Goal: Information Seeking & Learning: Learn about a topic

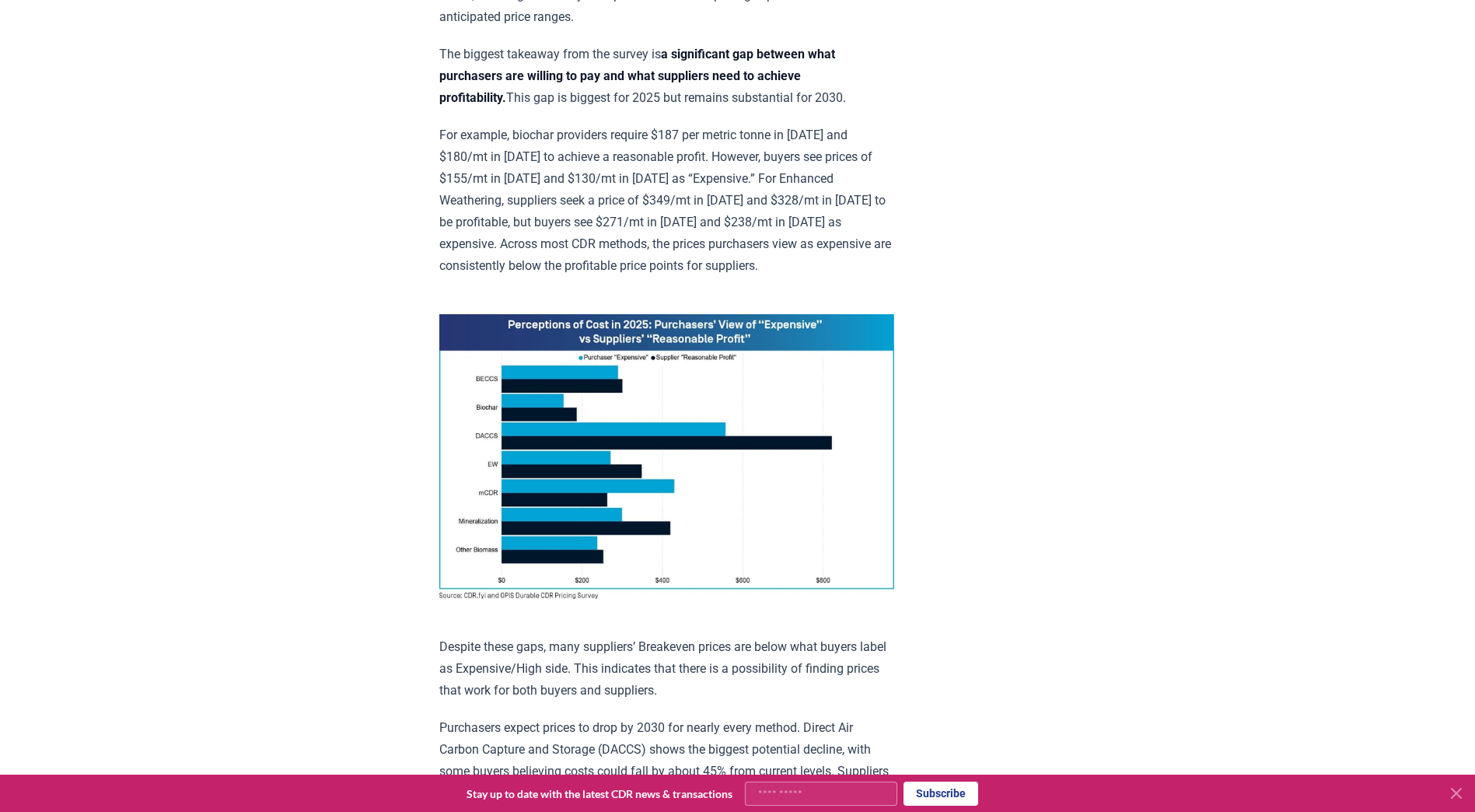
scroll to position [863, 0]
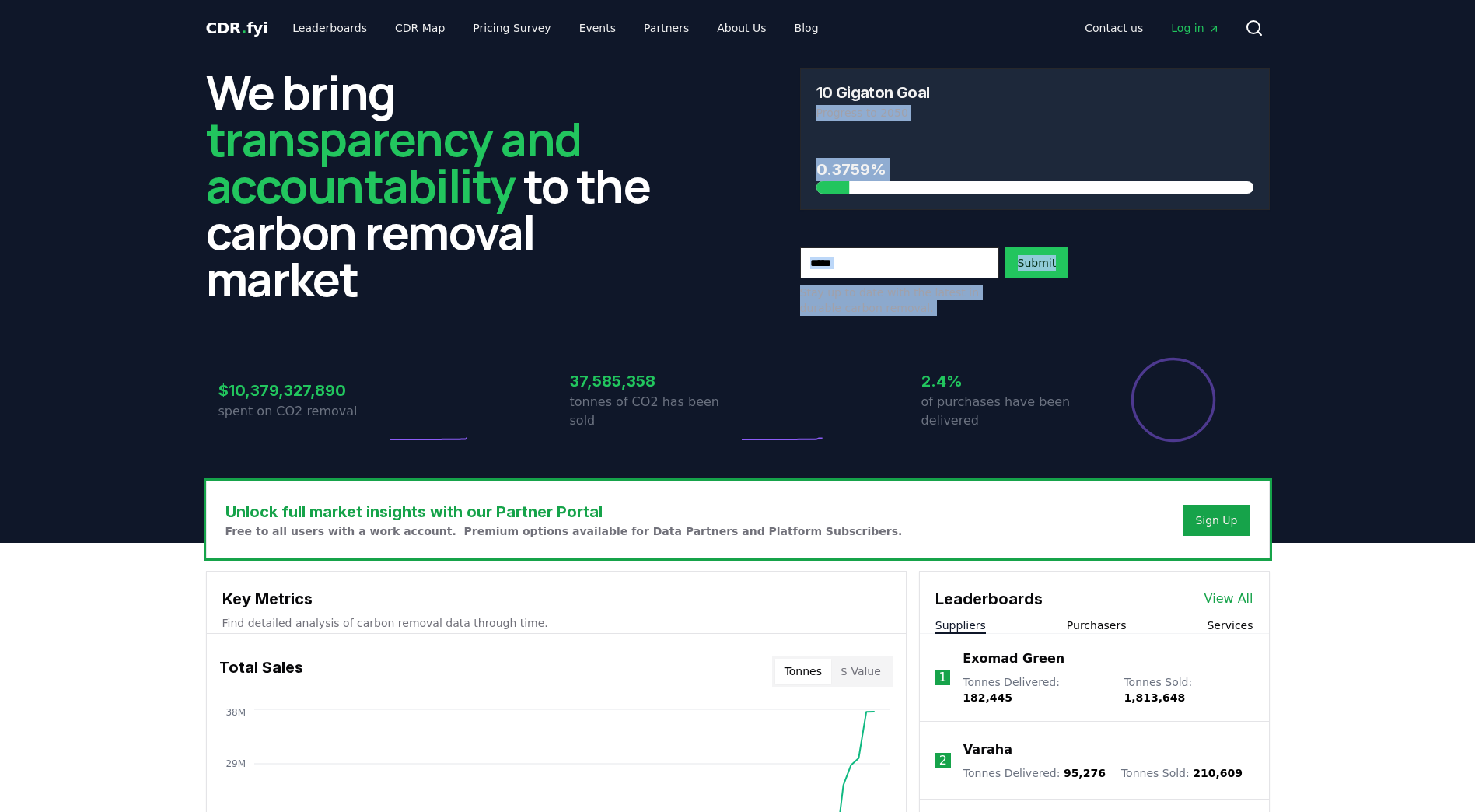
click at [1072, 281] on div "10 Gigaton Goal Progress to 2050 0.3759% Stay up to date with the latest in dur…" at bounding box center [1034, 193] width 470 height 247
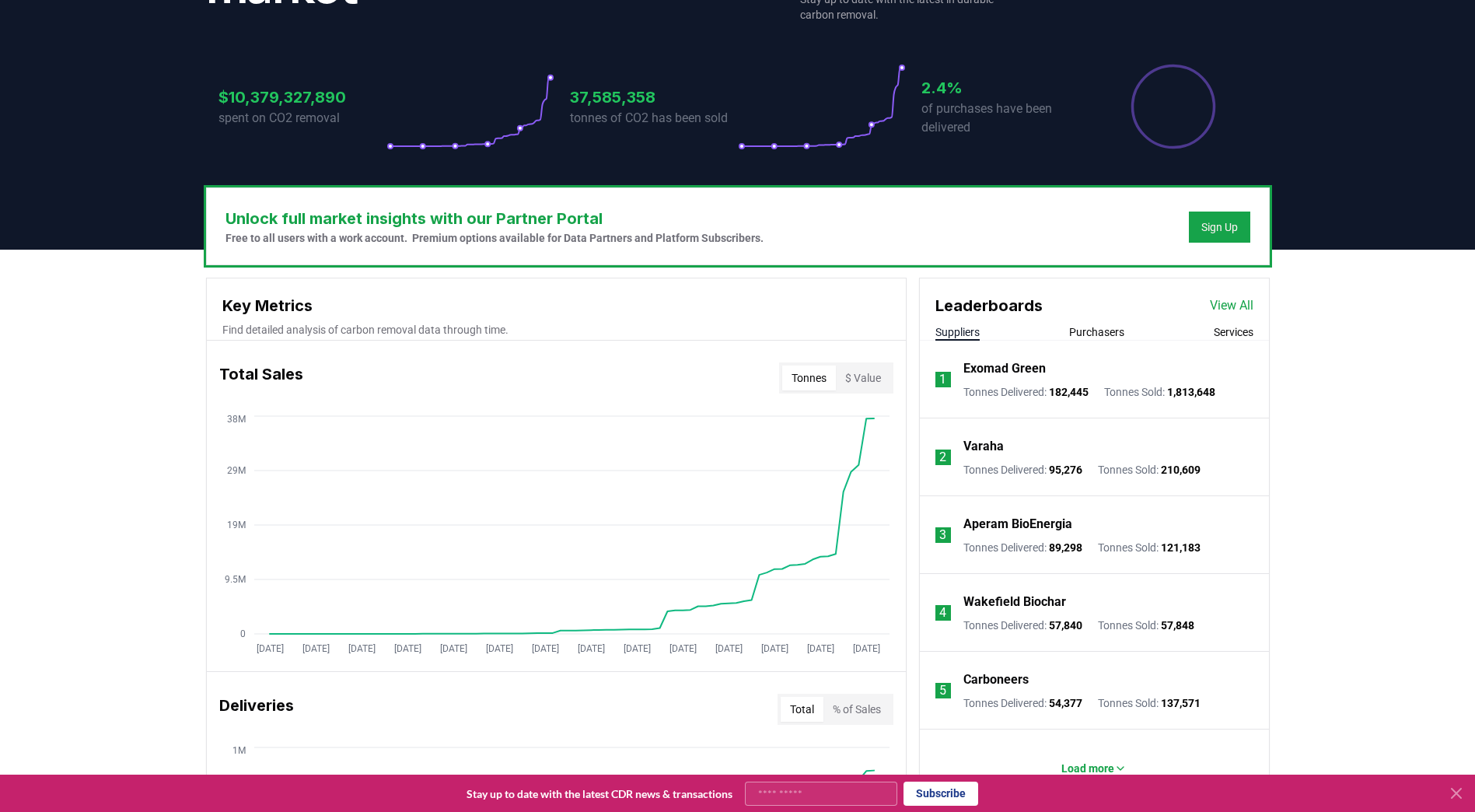
click at [1093, 316] on div "Leaderboards View All" at bounding box center [1094, 297] width 349 height 39
click at [1090, 330] on button "Purchasers" at bounding box center [1096, 332] width 55 height 16
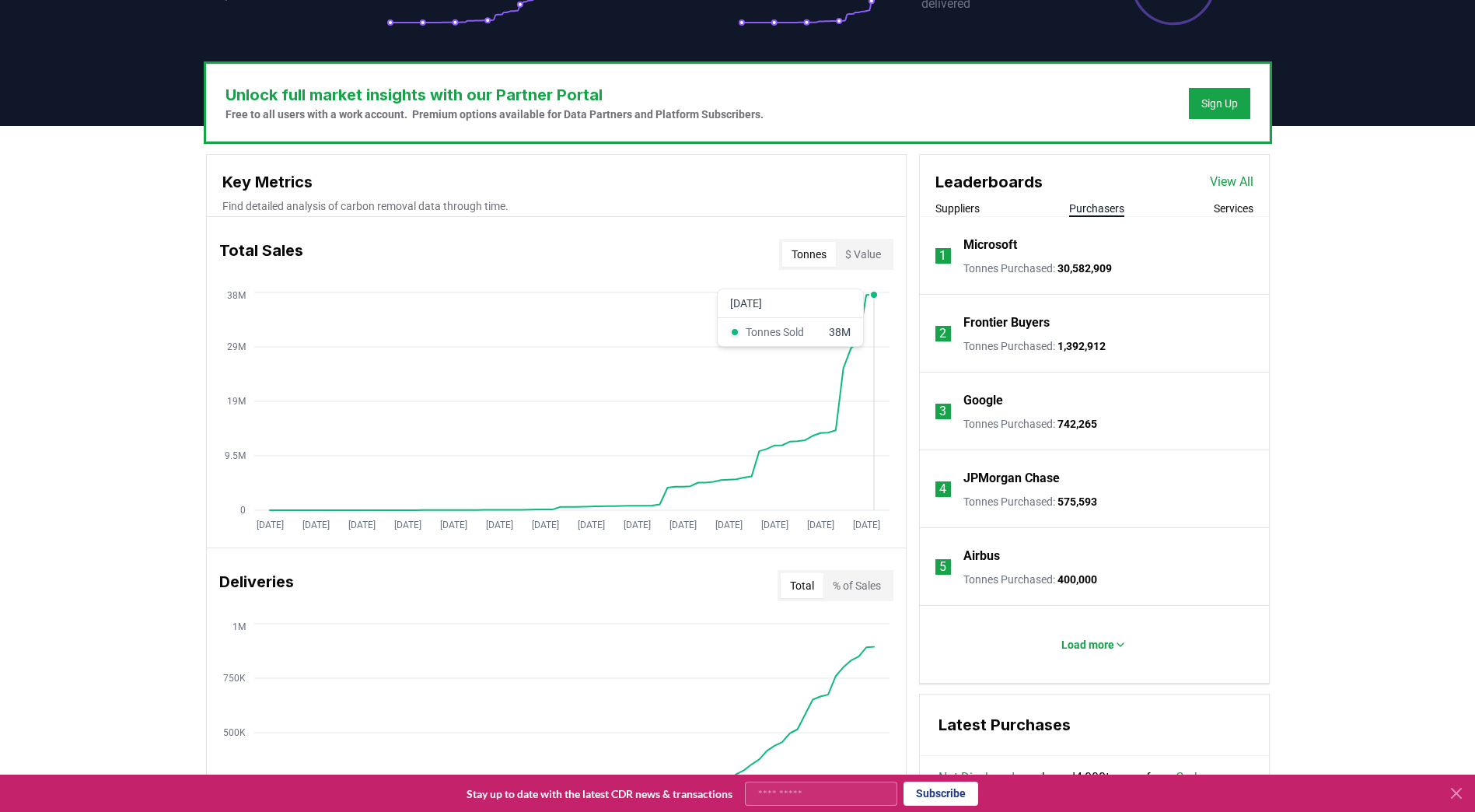
scroll to position [420, 0]
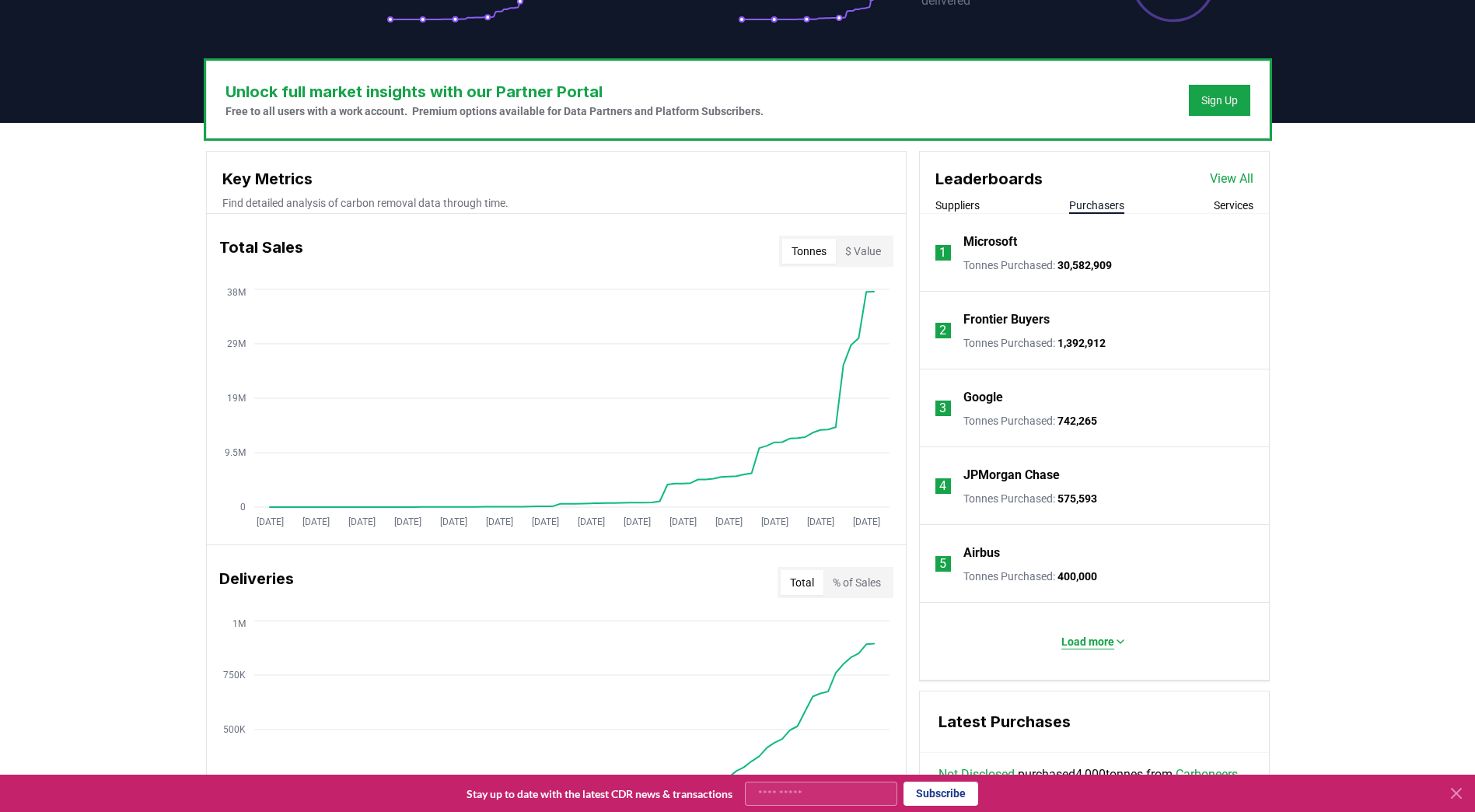
click at [1112, 633] on p "Load more" at bounding box center [1087, 641] width 53 height 16
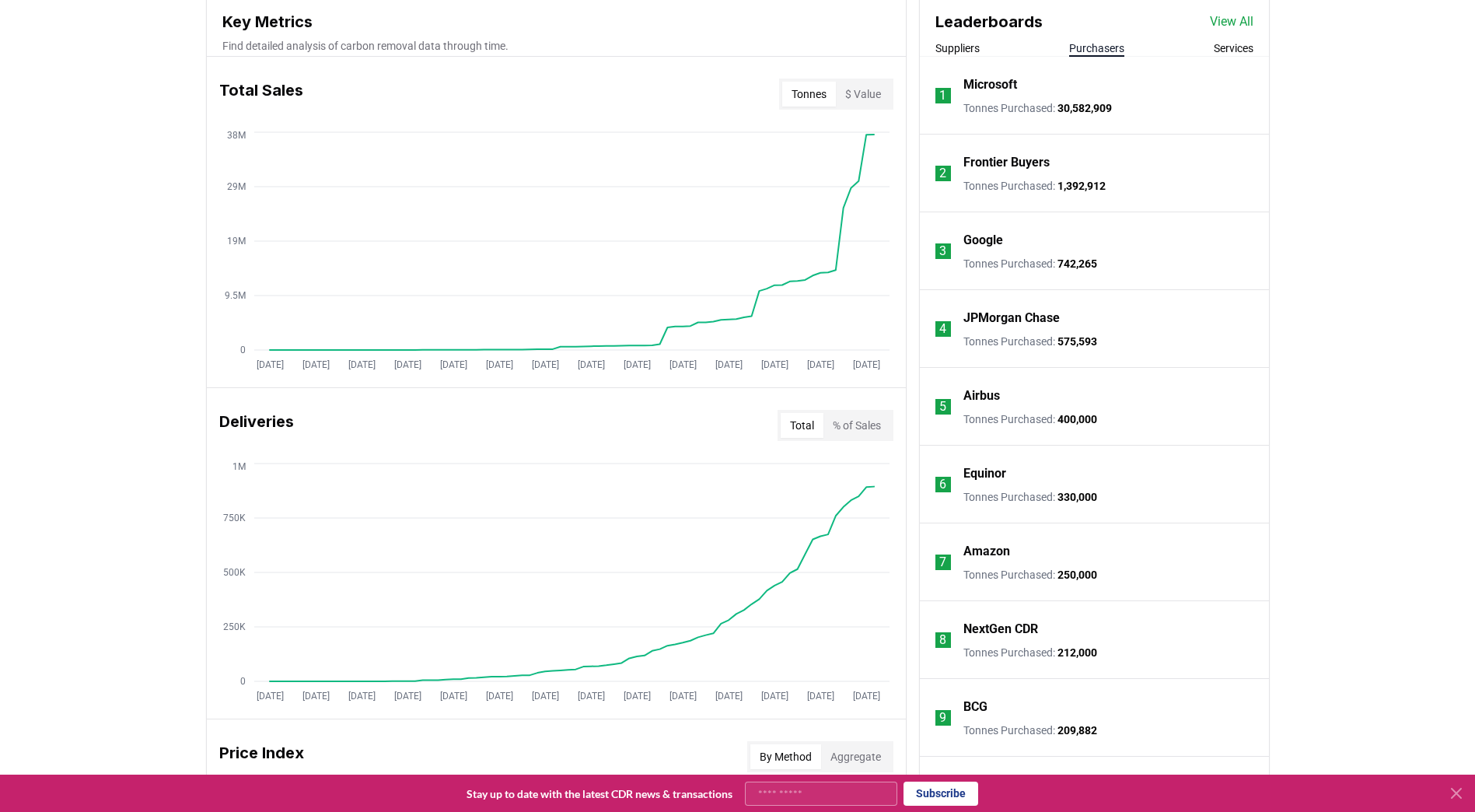
scroll to position [531, 0]
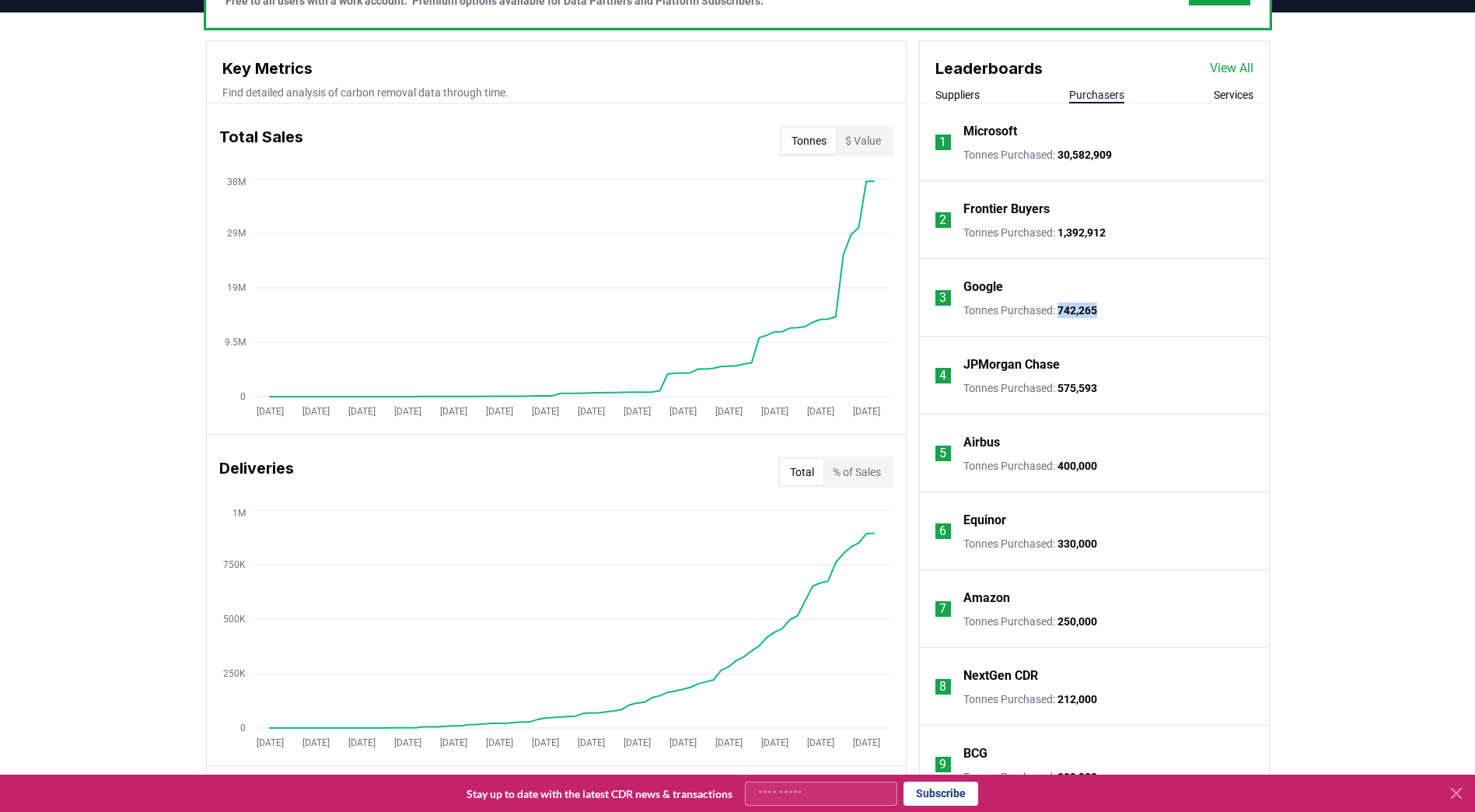
drag, startPoint x: 1060, startPoint y: 315, endPoint x: 1110, endPoint y: 319, distance: 50.2
click at [1110, 319] on li "3 Google Tonnes Purchased : 742,265" at bounding box center [1094, 297] width 349 height 78
drag, startPoint x: 1110, startPoint y: 319, endPoint x: 1163, endPoint y: 386, distance: 85.4
click at [1163, 386] on li "4 JPMorgan Chase Tonnes Purchased : 575,593" at bounding box center [1094, 375] width 349 height 78
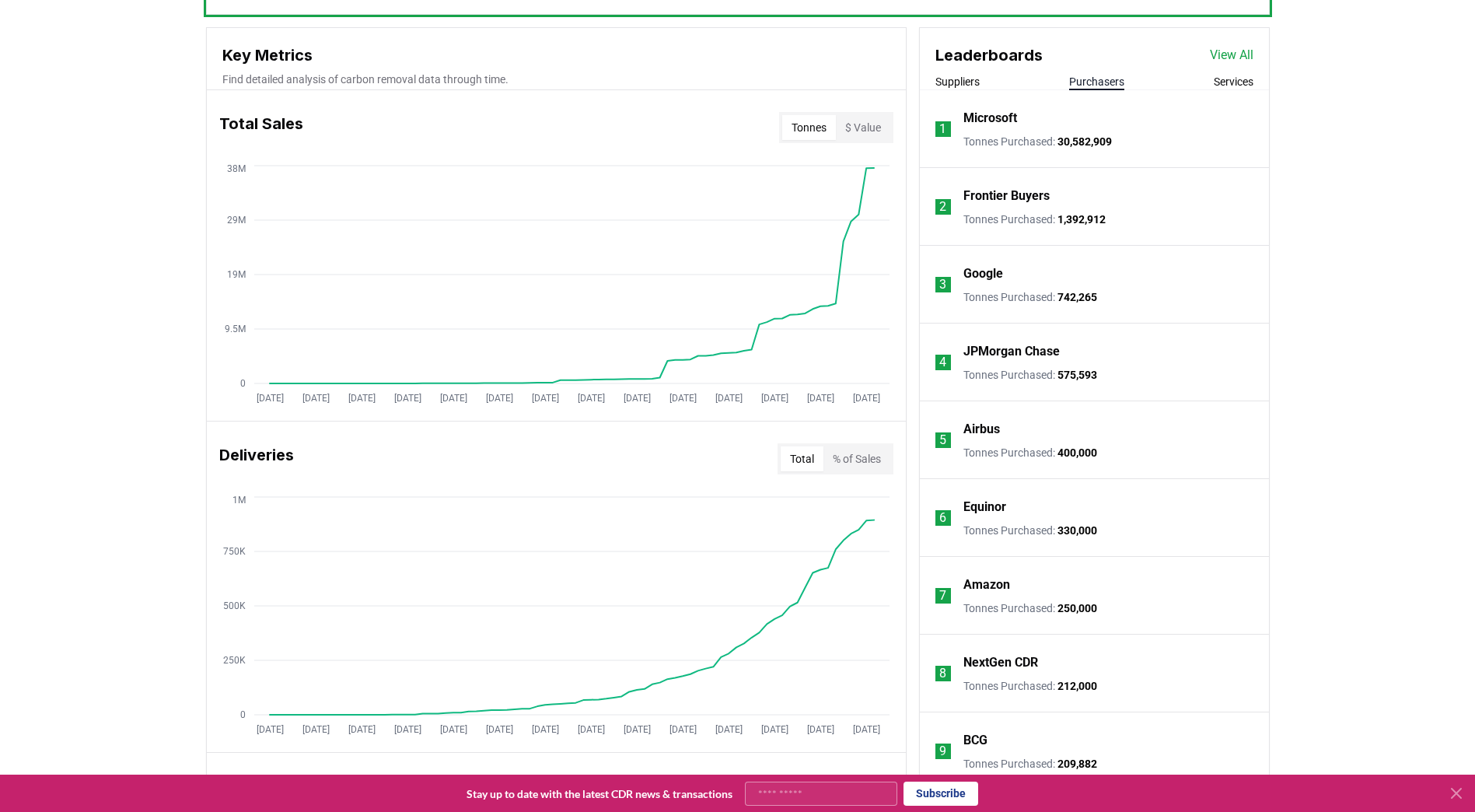
scroll to position [545, 0]
click at [1289, 464] on div "Unlock full market insights with our Partner Portal Free to all users with a wo…" at bounding box center [737, 612] width 1475 height 1229
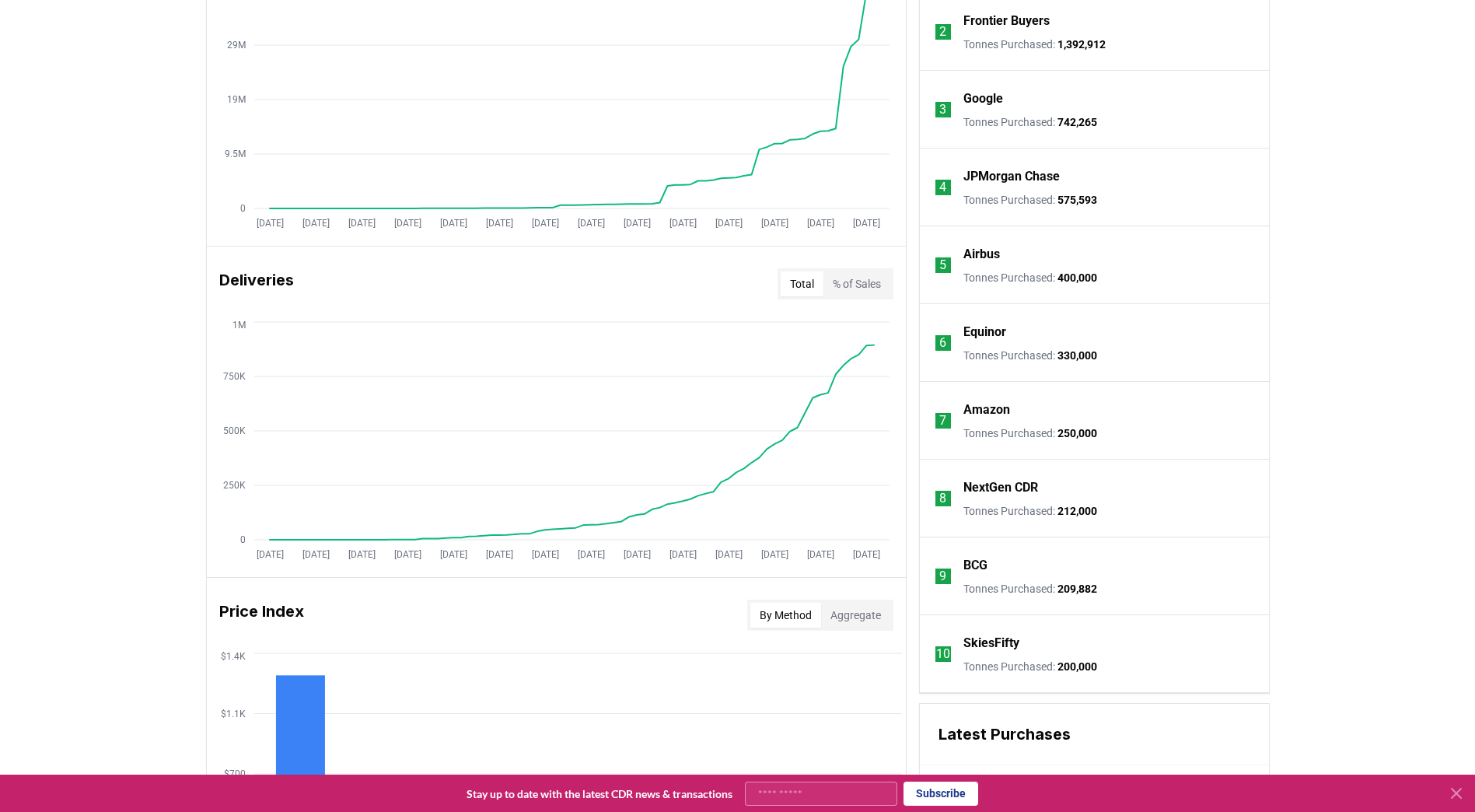
scroll to position [443, 0]
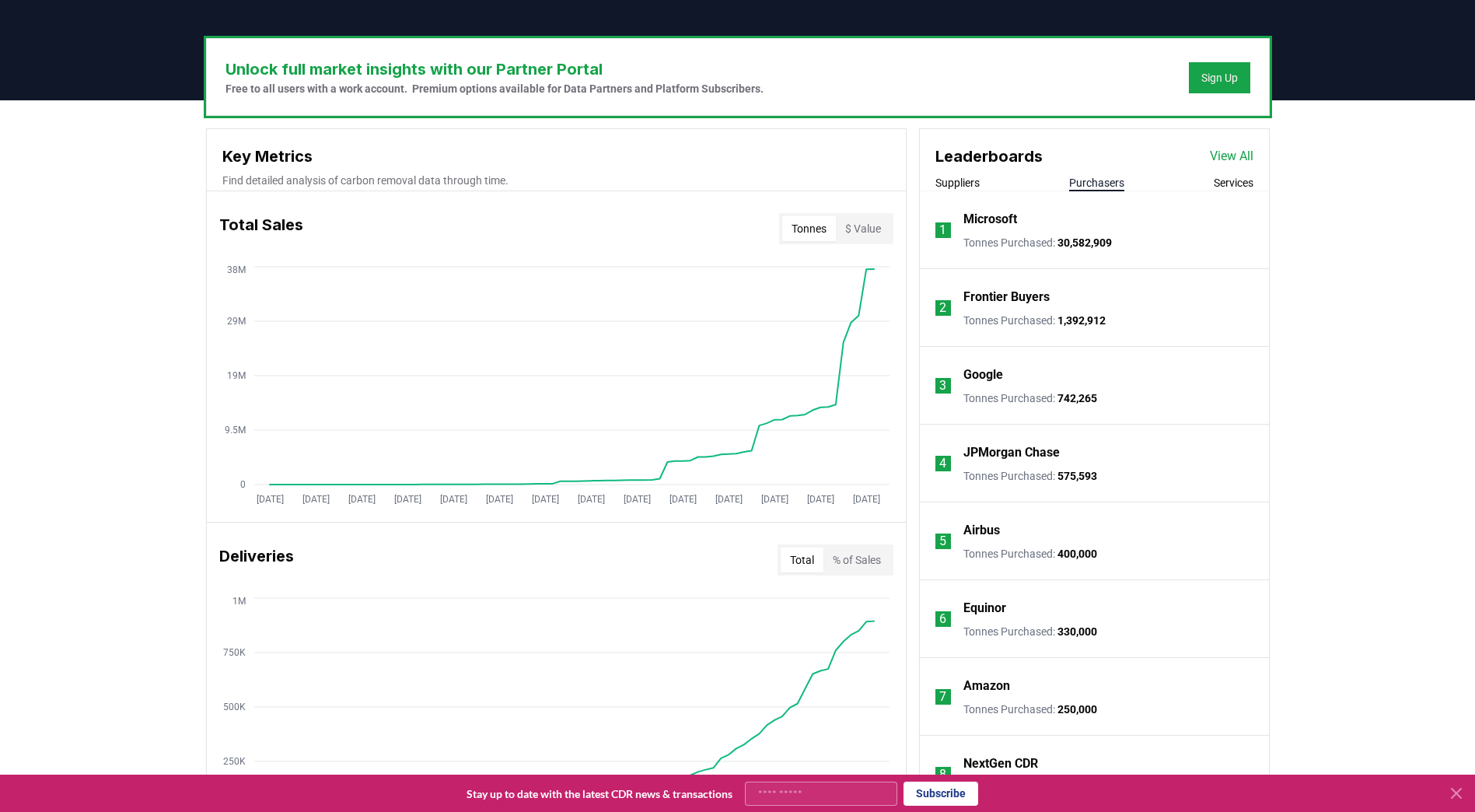
click at [1221, 152] on link "View All" at bounding box center [1231, 156] width 44 height 18
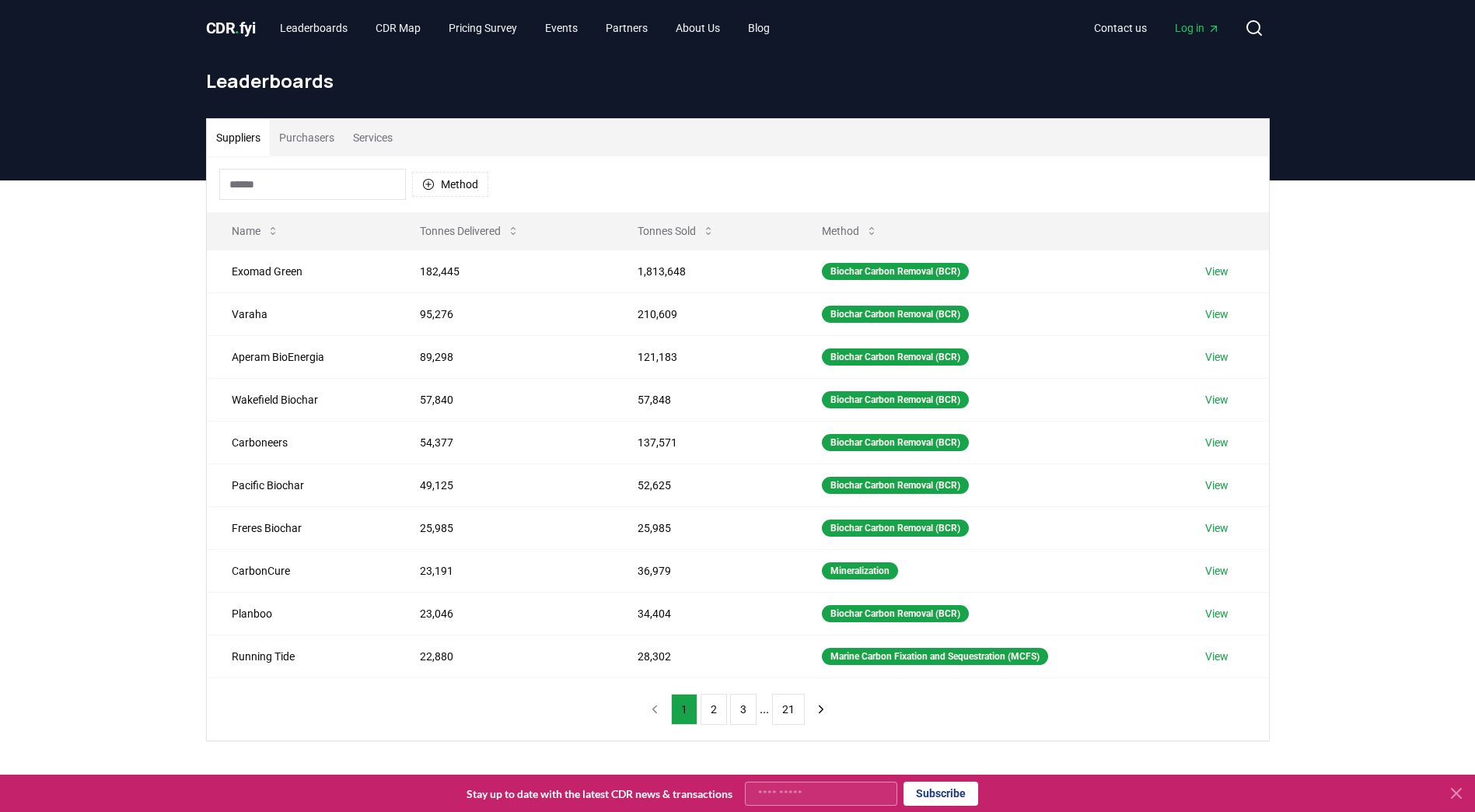
click at [295, 144] on button "Purchasers" at bounding box center [307, 138] width 74 height 37
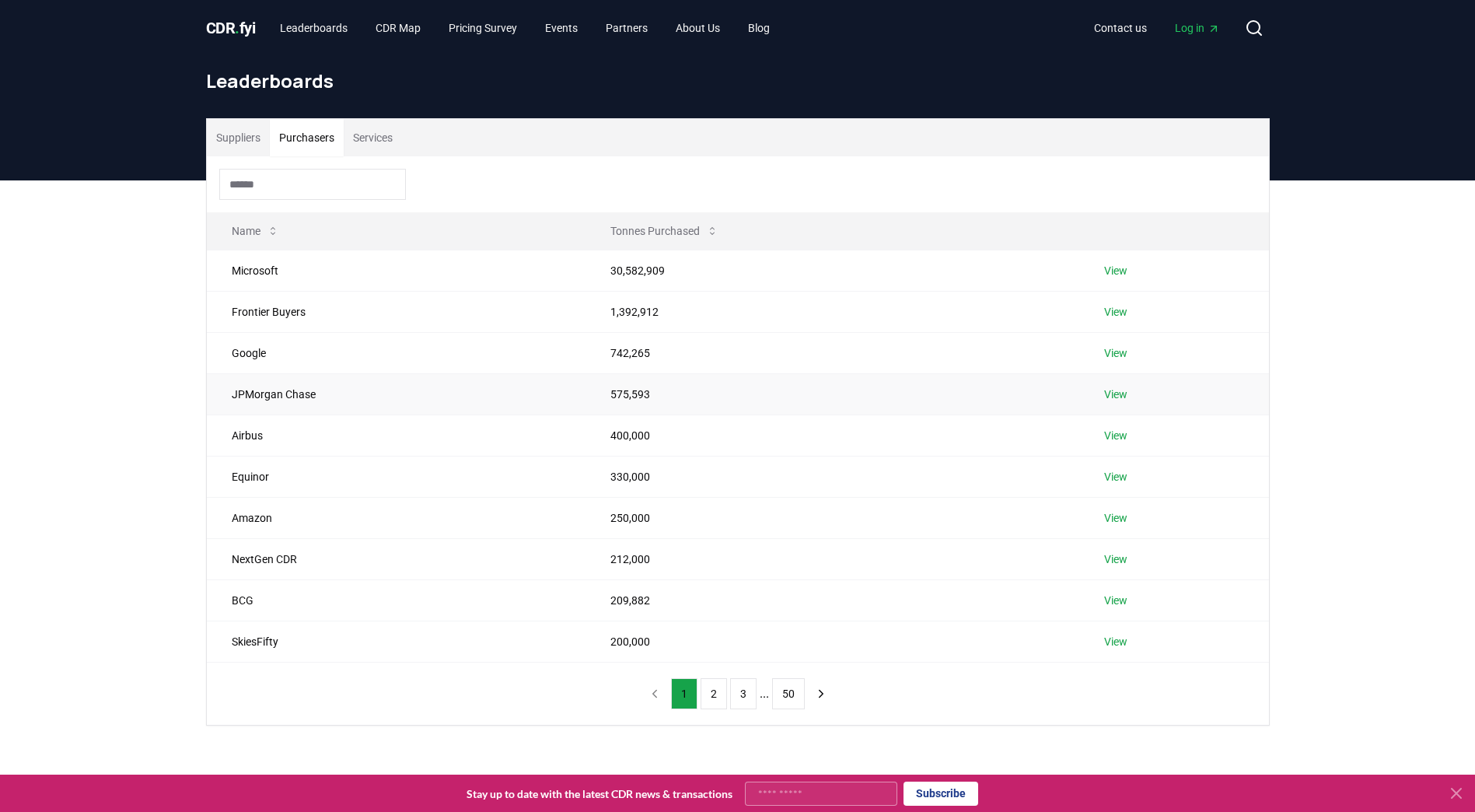
click at [1122, 393] on link "View" at bounding box center [1115, 394] width 24 height 16
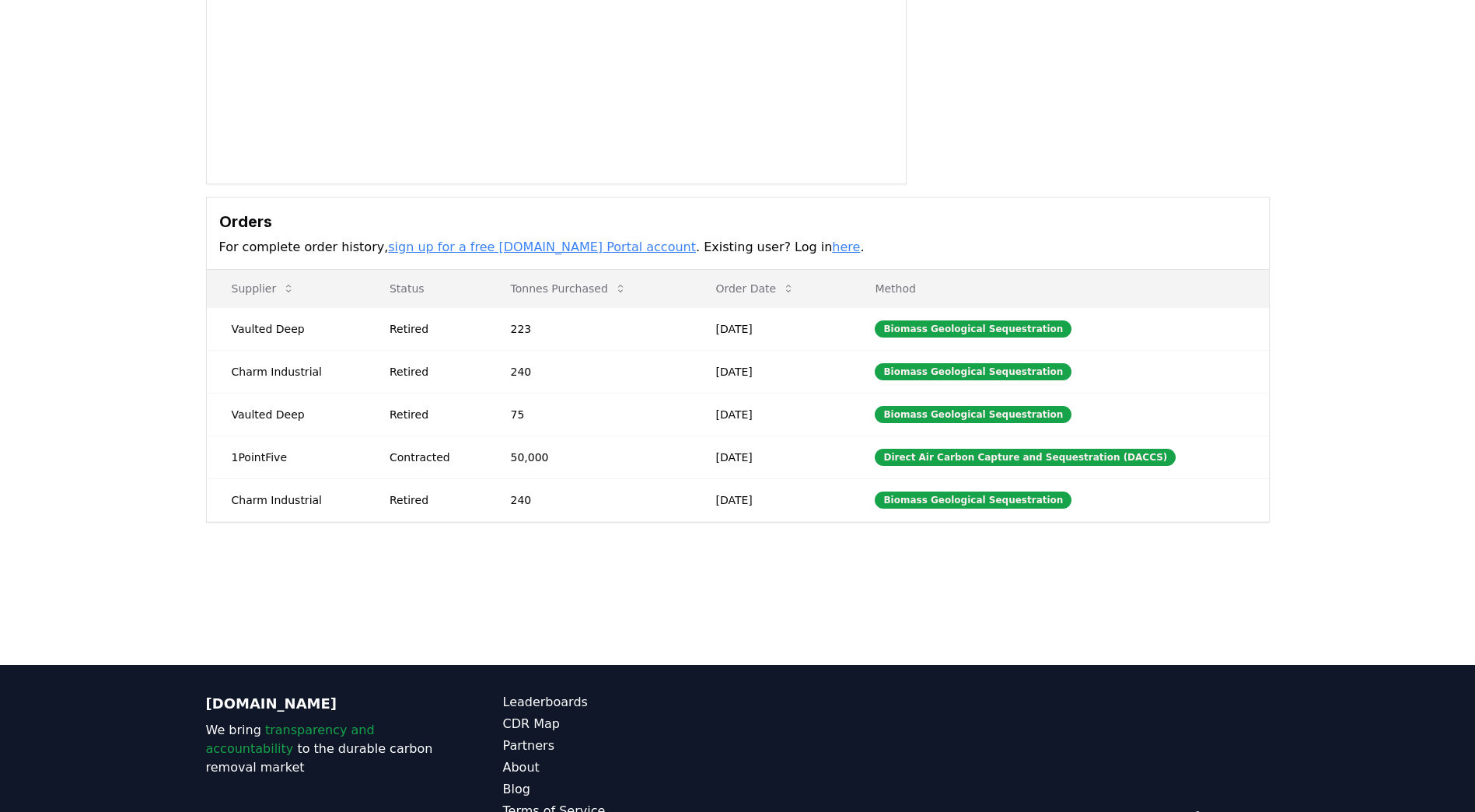
scroll to position [266, 0]
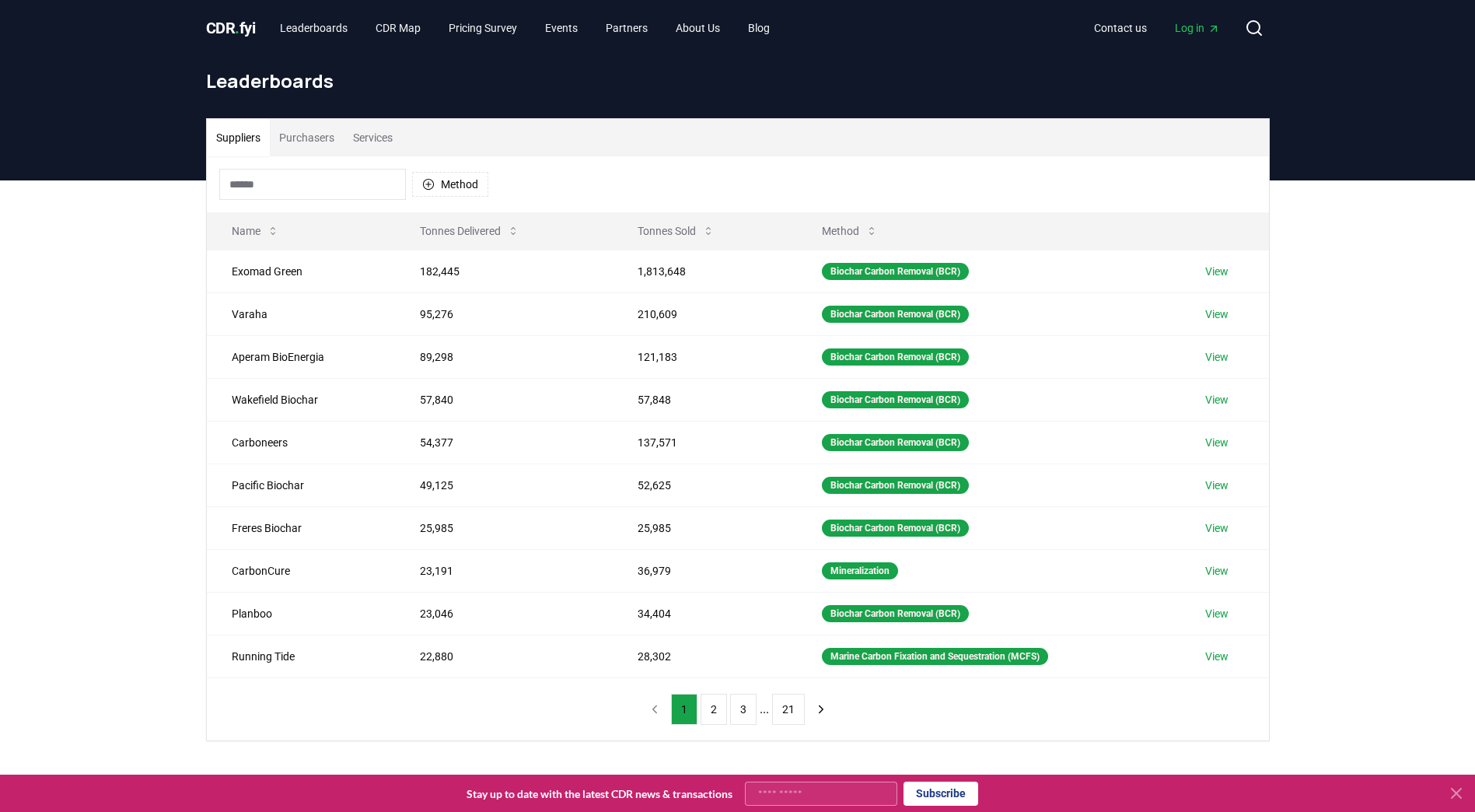
click at [299, 138] on button "Purchasers" at bounding box center [307, 138] width 74 height 37
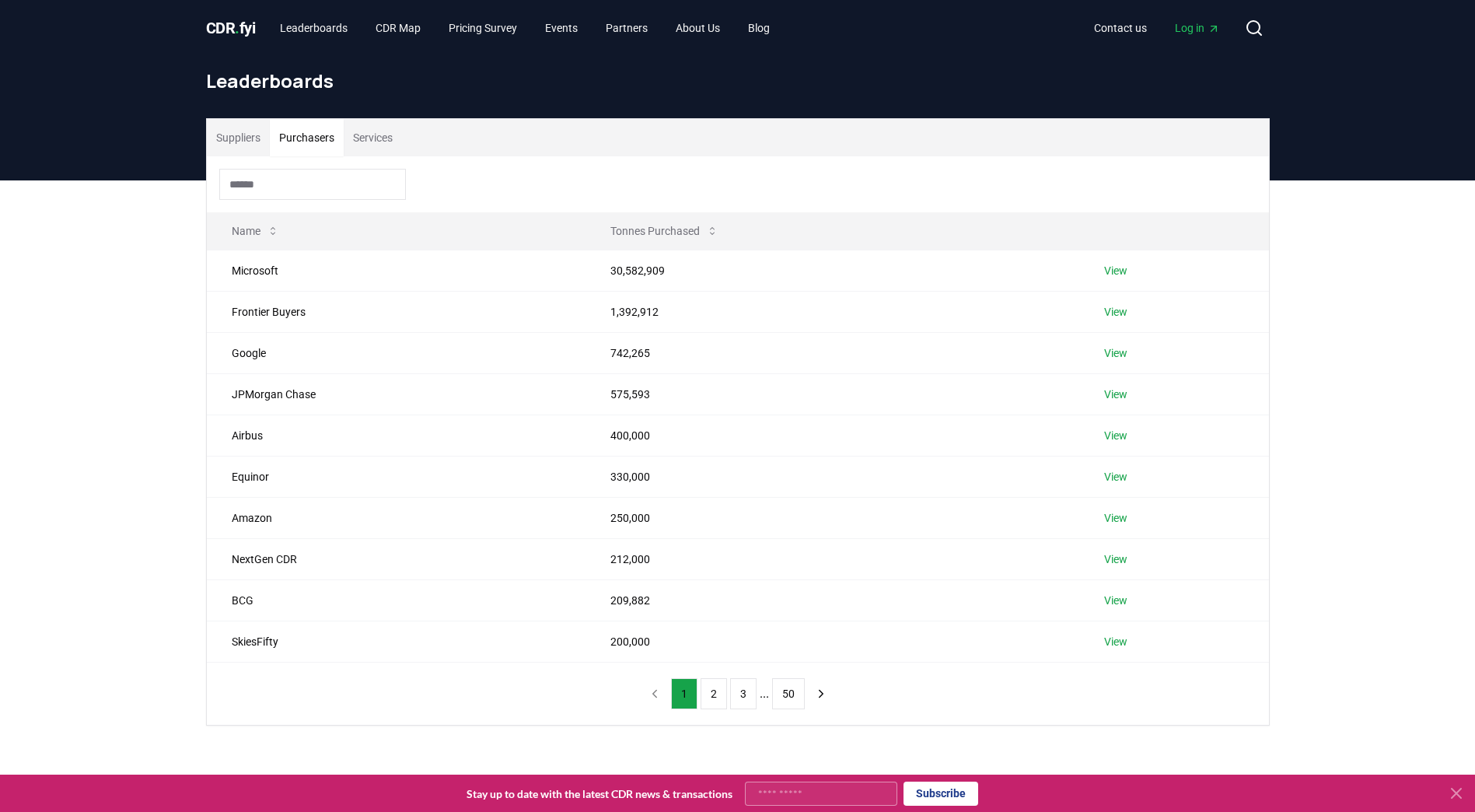
click at [297, 193] on input at bounding box center [313, 185] width 186 height 31
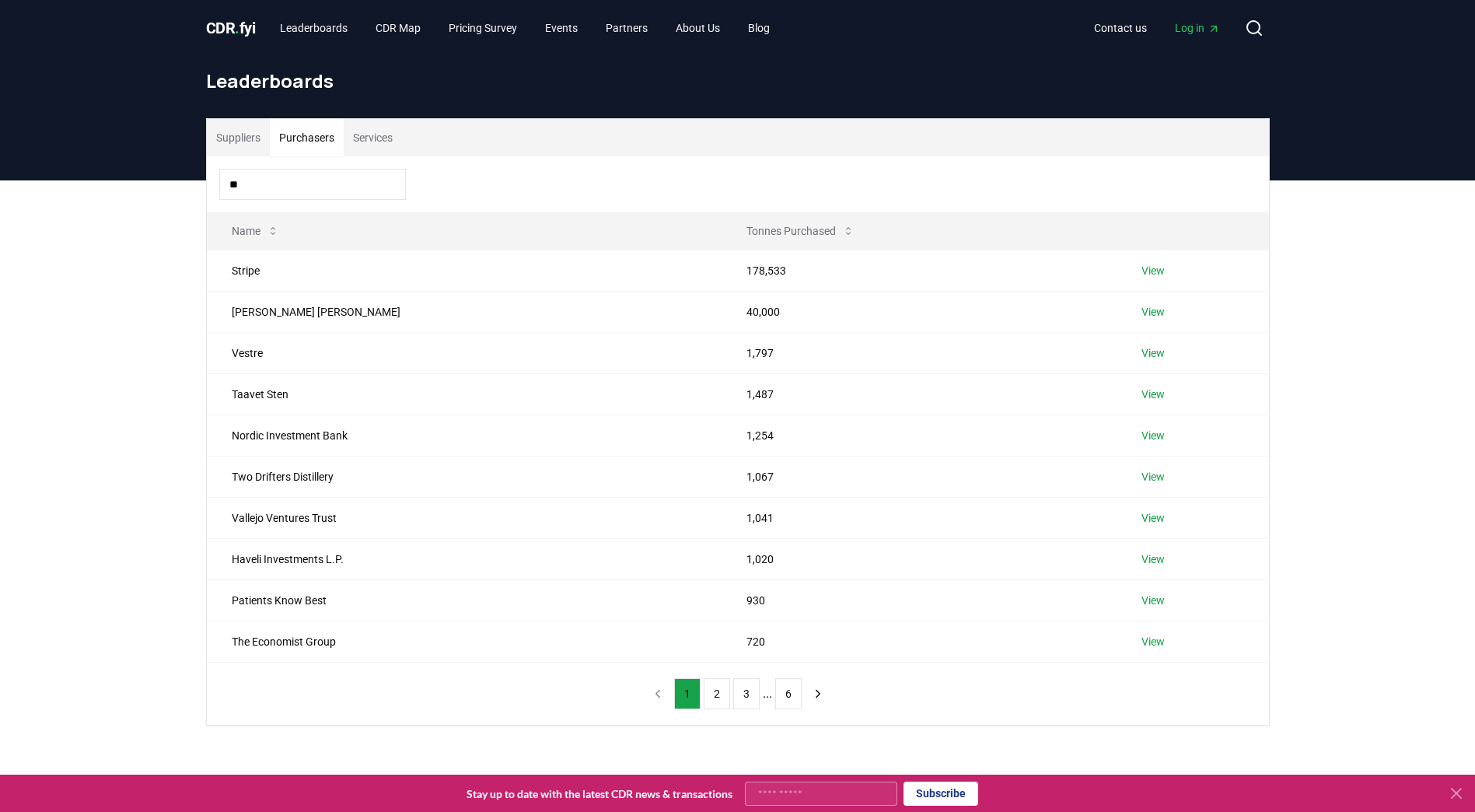
type input "*"
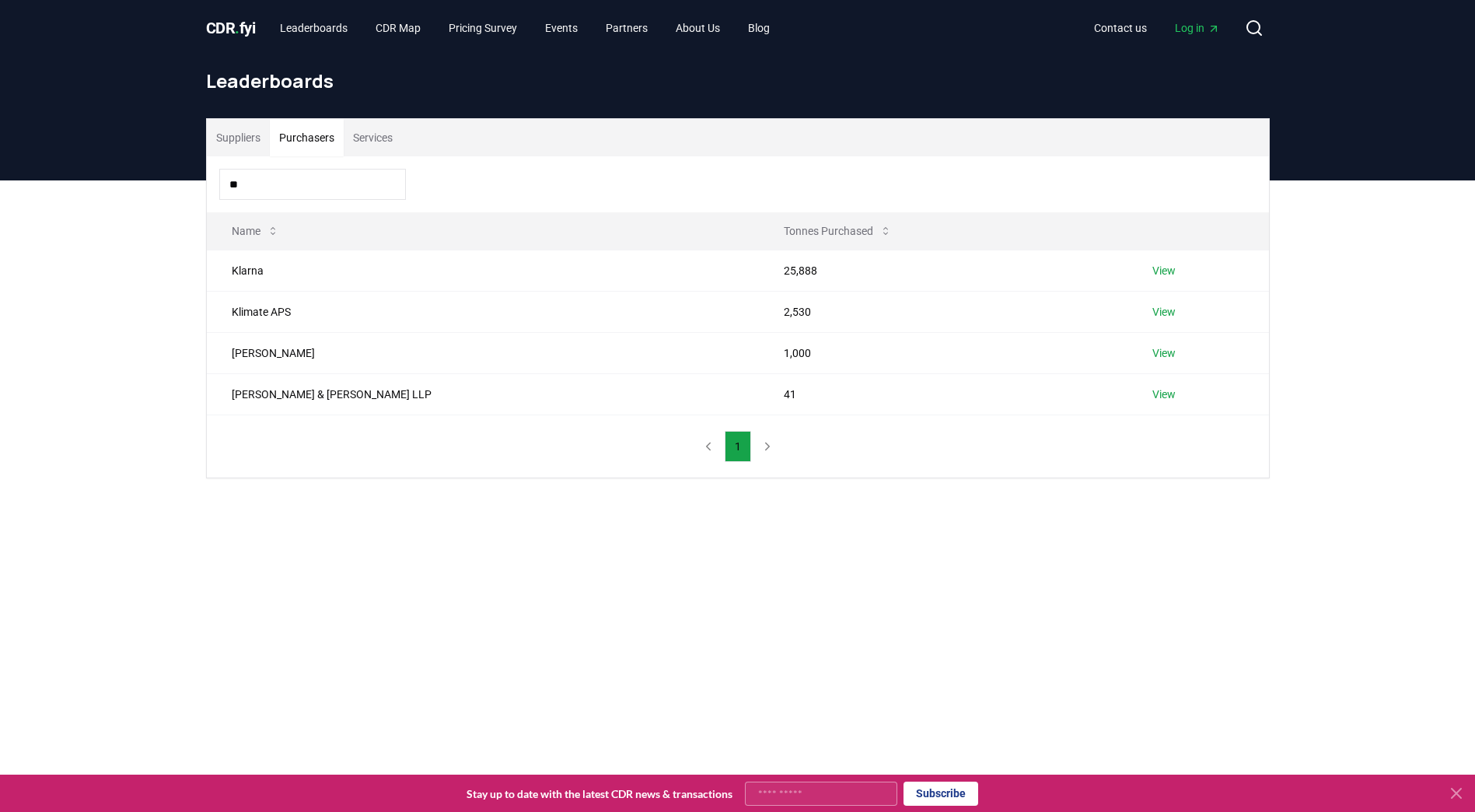
type input "*"
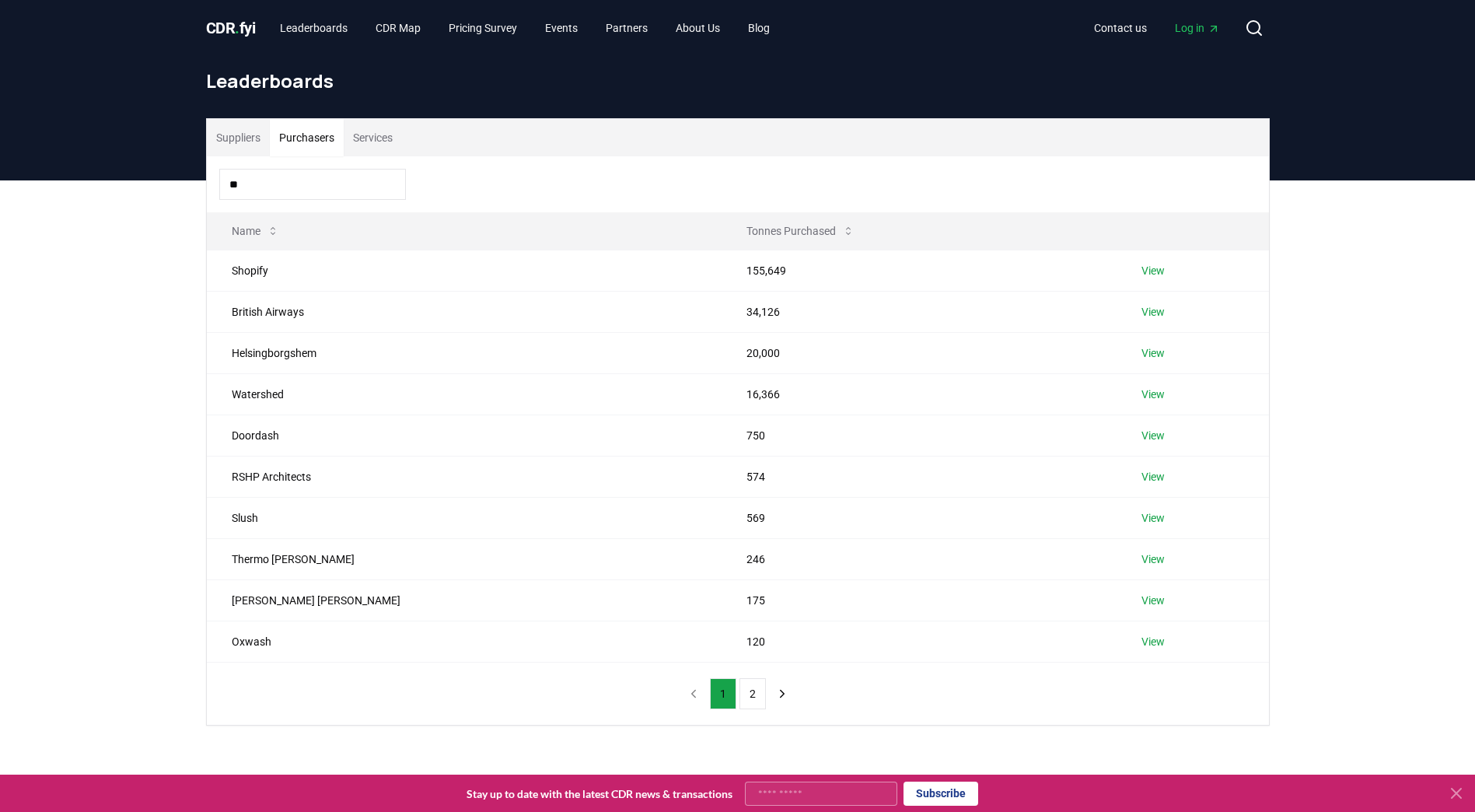
type input "*"
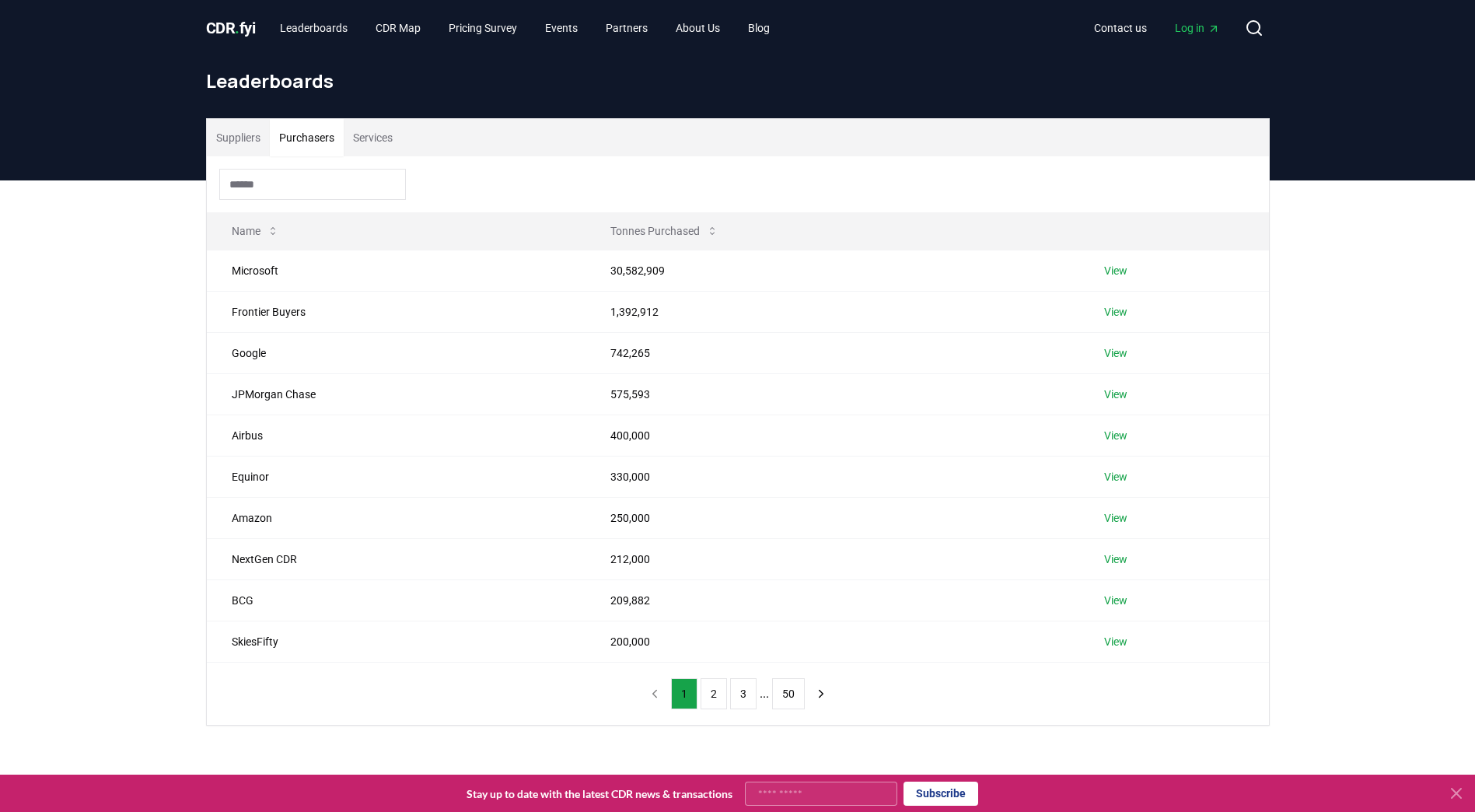
click at [247, 132] on button "Suppliers" at bounding box center [238, 138] width 63 height 37
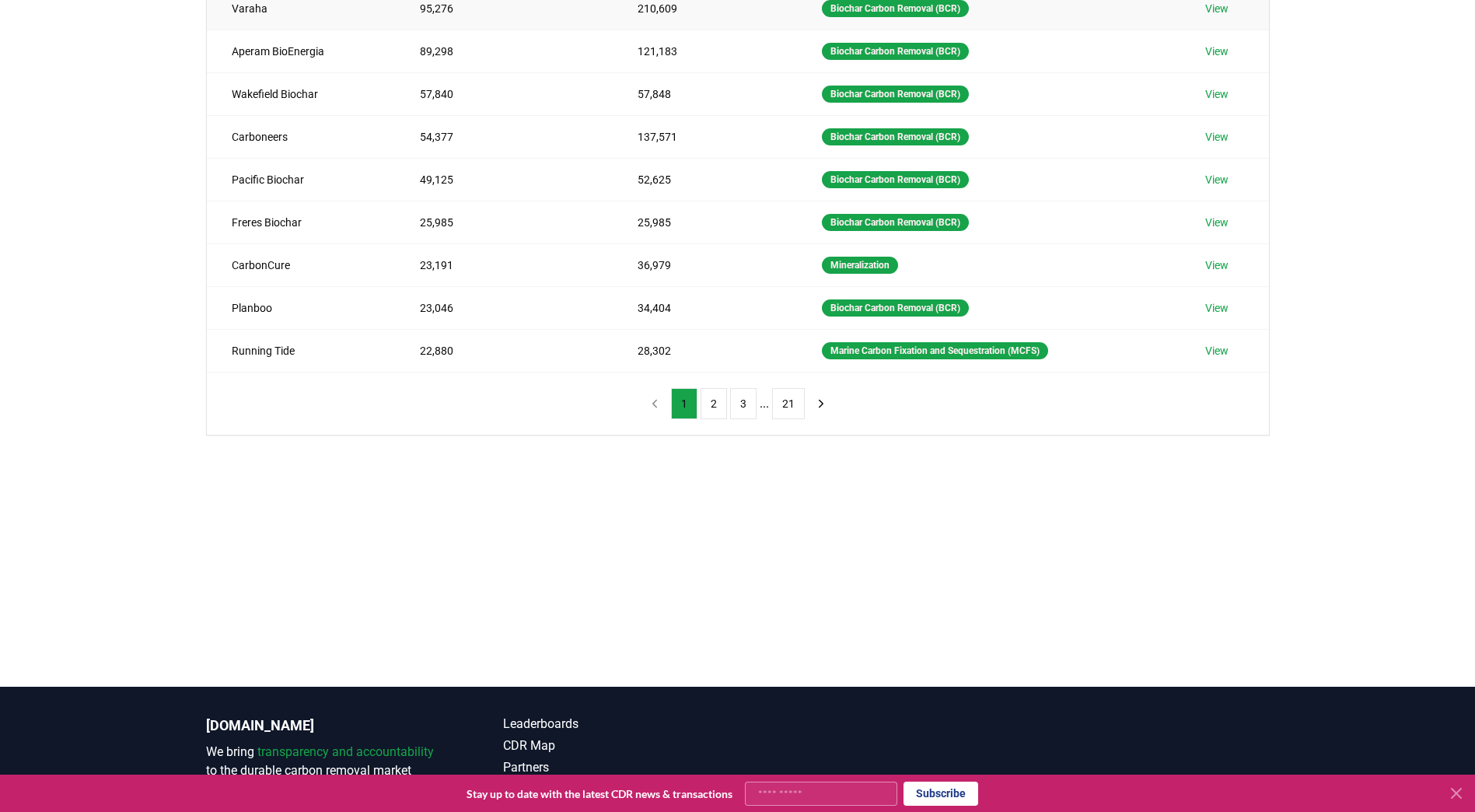
scroll to position [307, 0]
click at [711, 393] on button "2" at bounding box center [714, 403] width 26 height 31
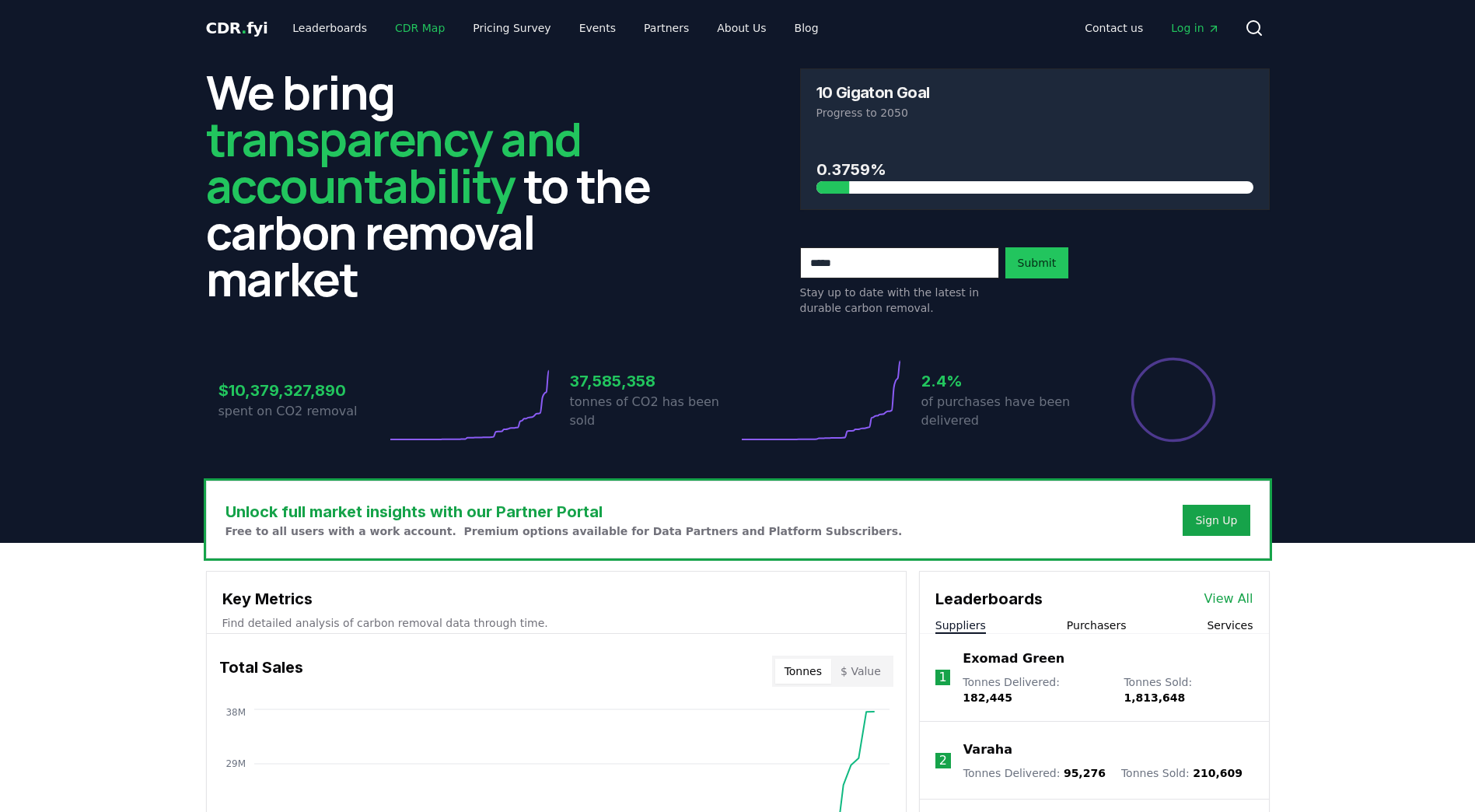
click at [396, 24] on link "CDR Map" at bounding box center [420, 28] width 75 height 28
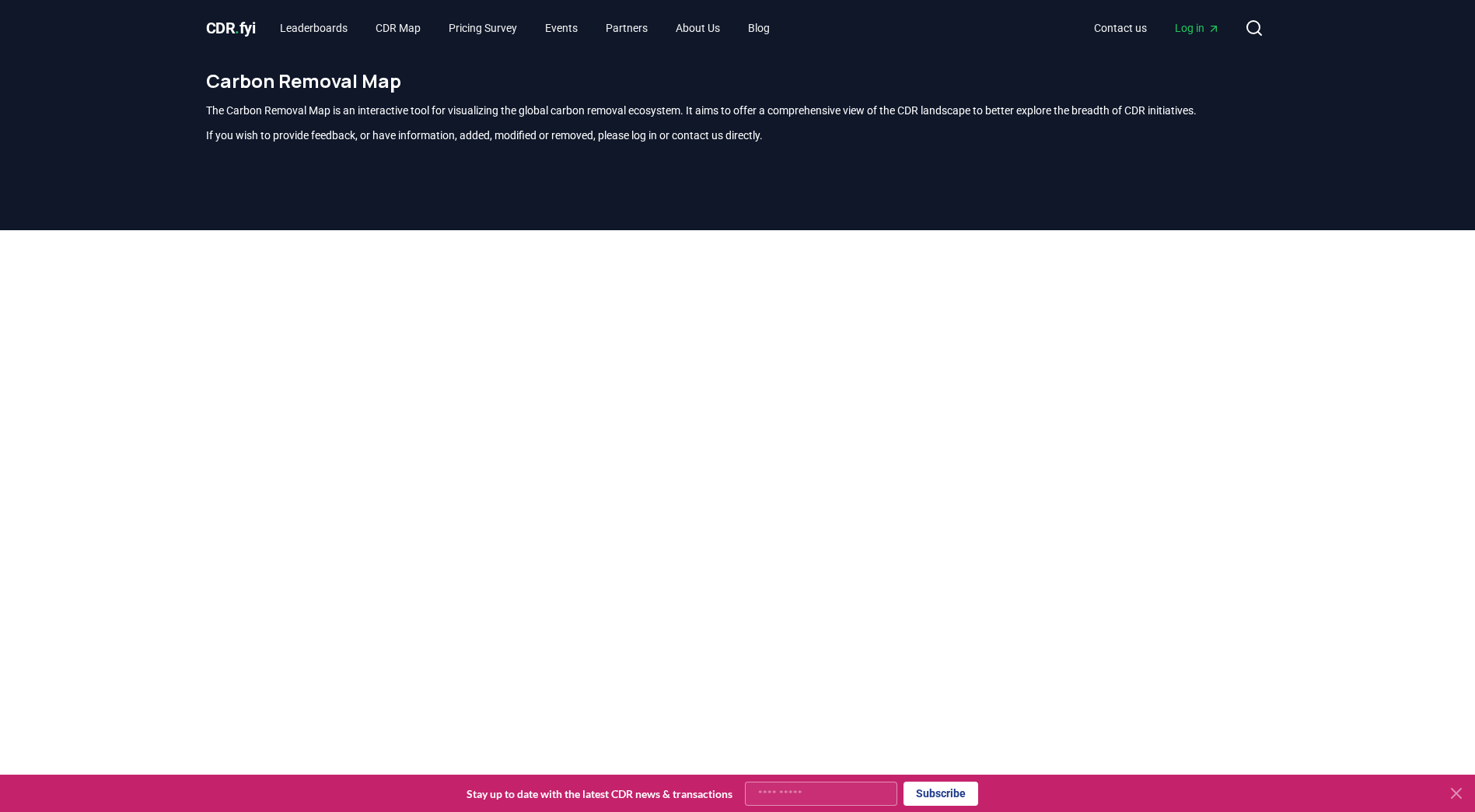
scroll to position [457, 0]
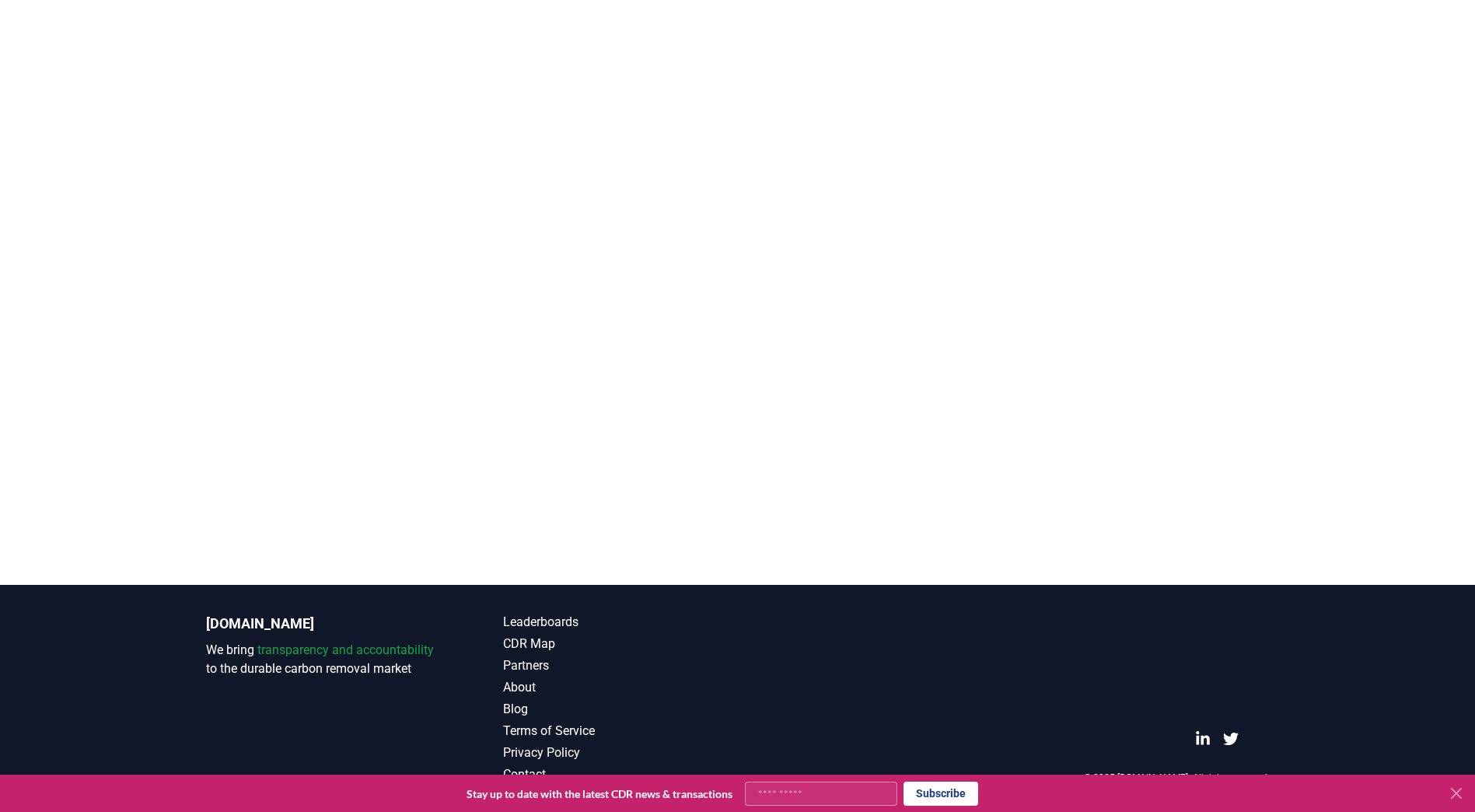
click at [1412, 387] on div at bounding box center [737, 161] width 1475 height 777
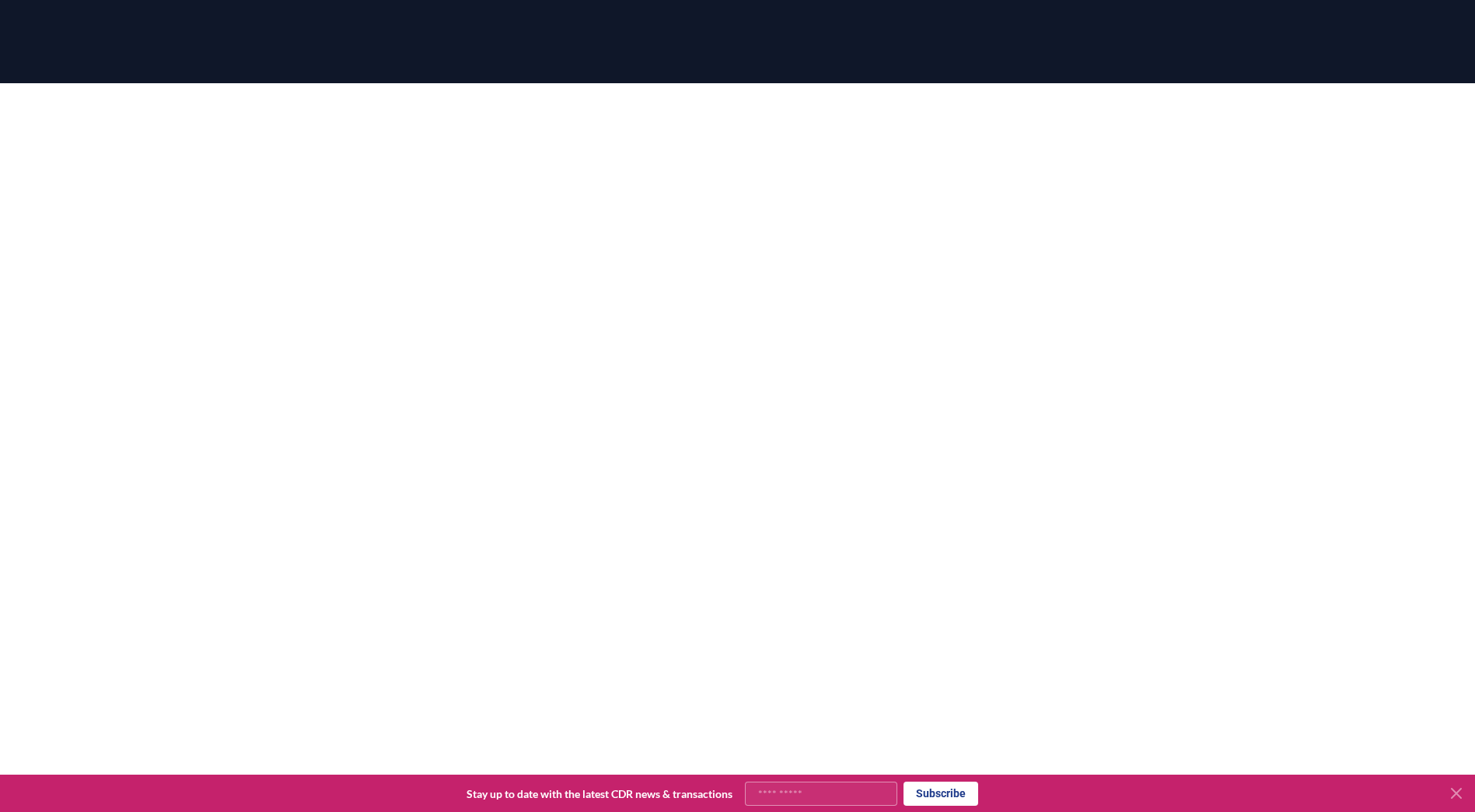
scroll to position [146, 0]
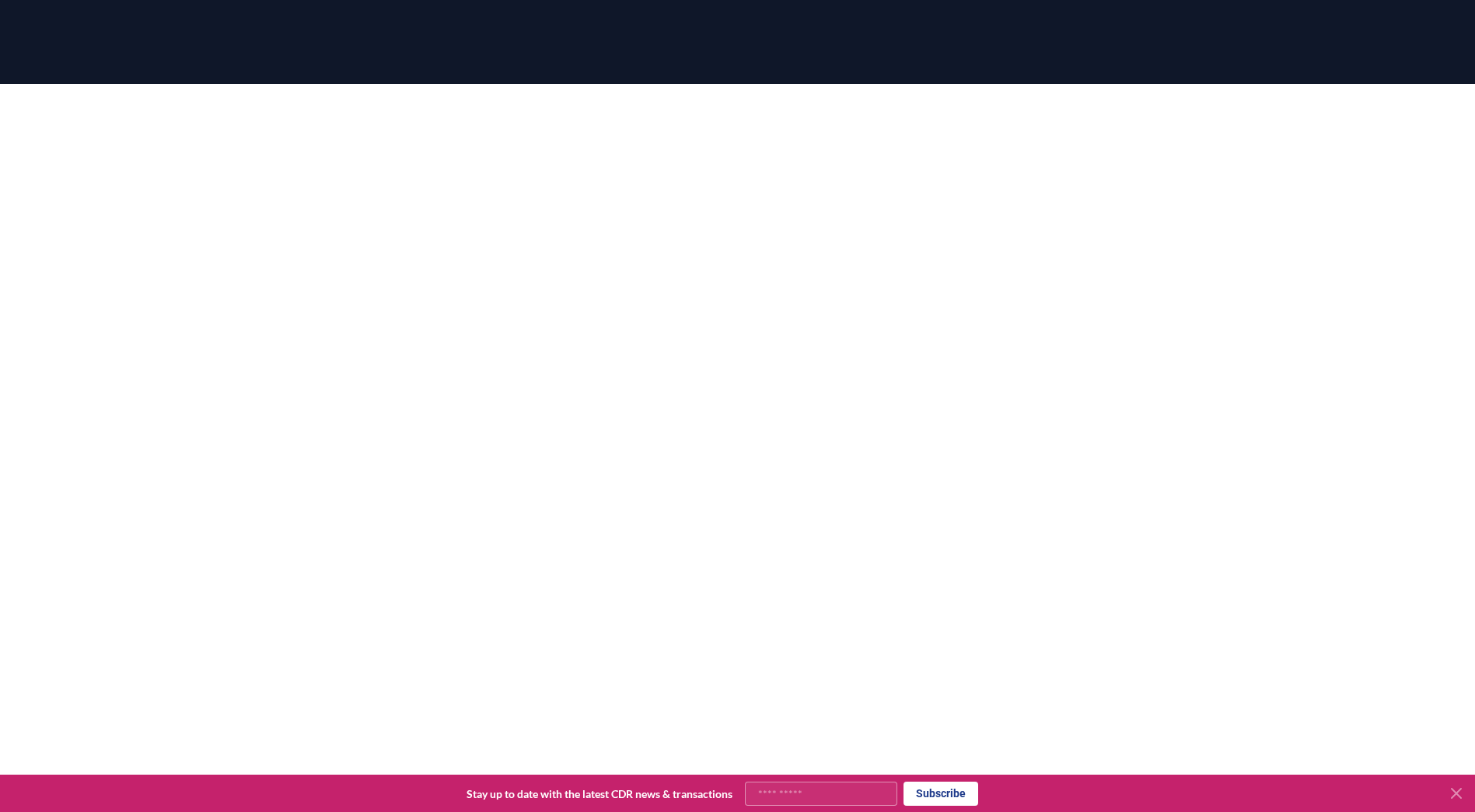
click at [0, 247] on html "CDR . fyi Leaderboards CDR Map Pricing Survey Events Partners About Us Blog Con…" at bounding box center [737, 488] width 1475 height 1269
click at [99, 208] on div at bounding box center [737, 472] width 1475 height 777
click at [1330, 101] on div at bounding box center [737, 472] width 1475 height 777
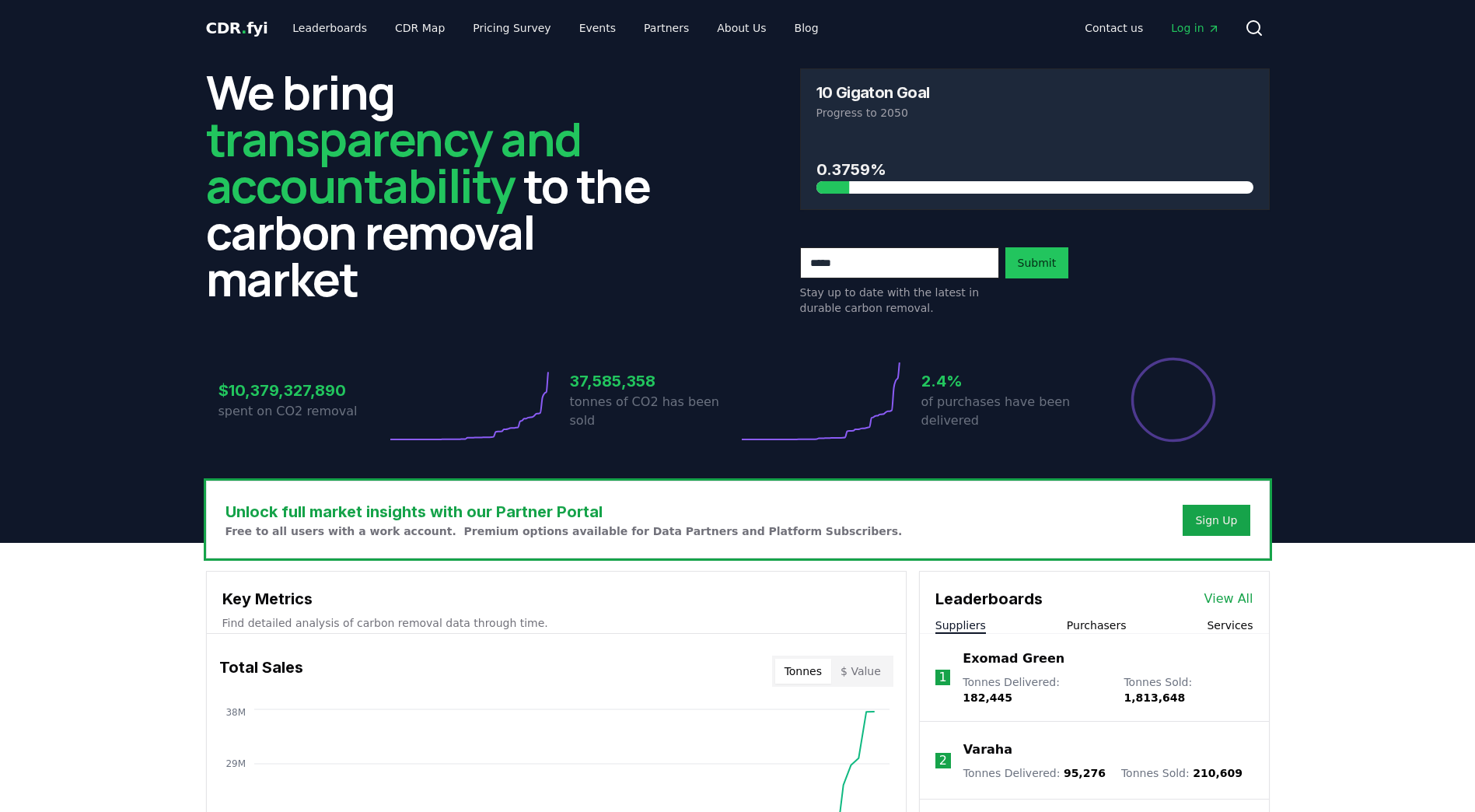
click at [1196, 31] on span "Log in" at bounding box center [1194, 28] width 48 height 16
